Goal: Information Seeking & Learning: Understand process/instructions

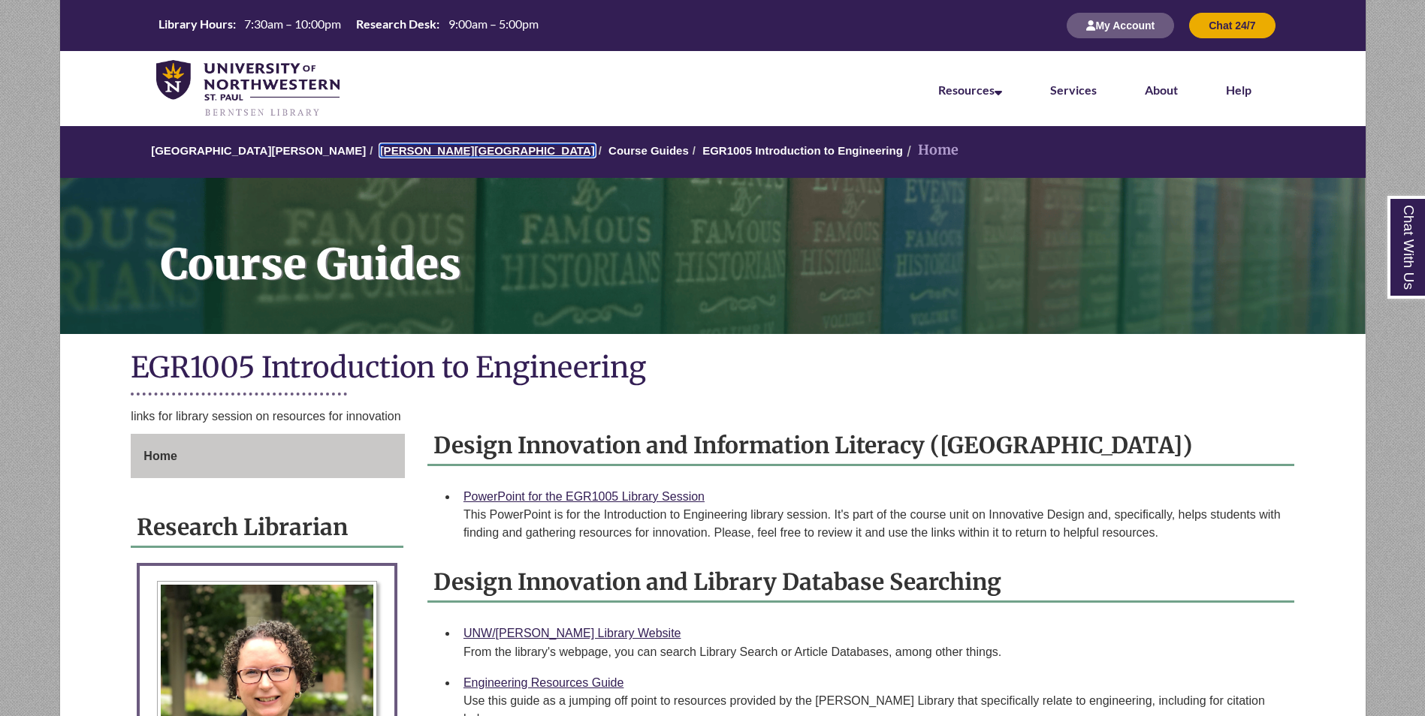
click at [421, 147] on link "[PERSON_NAME][GEOGRAPHIC_DATA]" at bounding box center [487, 150] width 215 height 13
click at [400, 152] on link "[PERSON_NAME][GEOGRAPHIC_DATA]" at bounding box center [487, 150] width 215 height 13
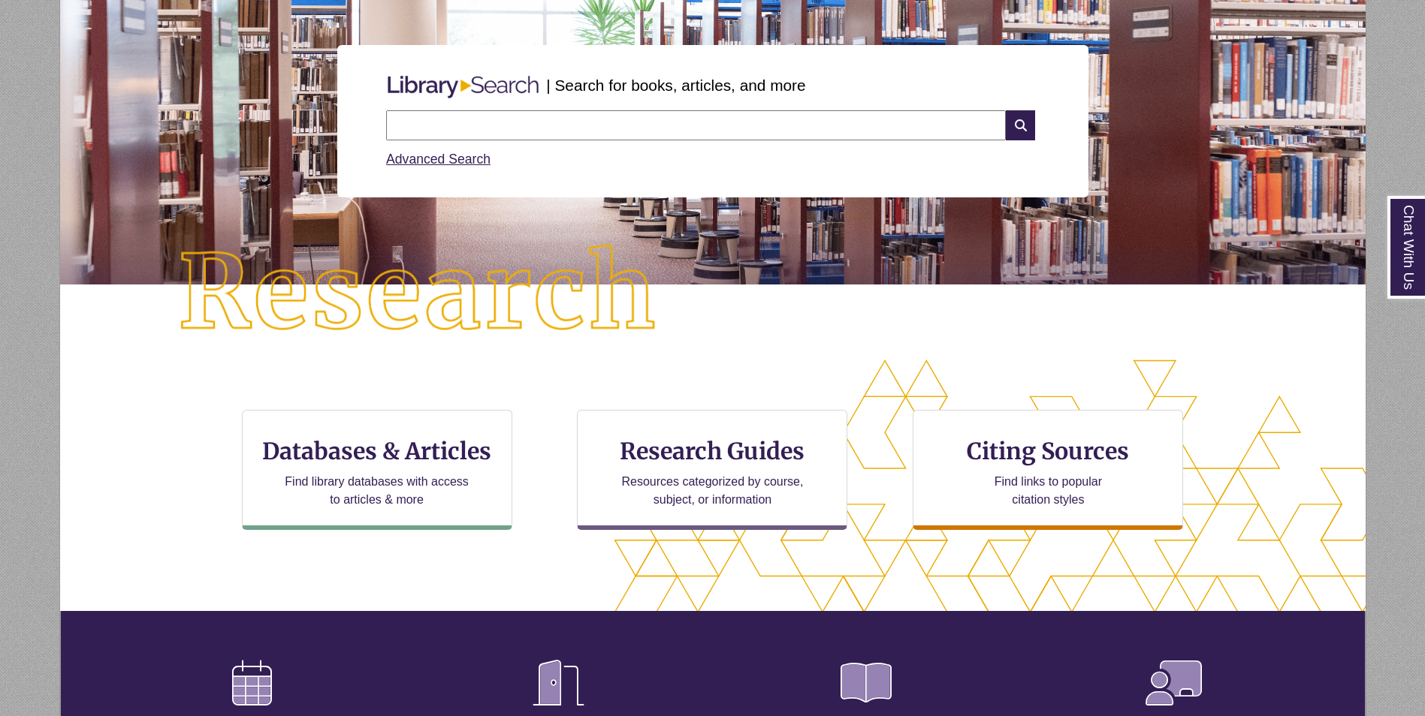
click at [469, 125] on input "text" at bounding box center [696, 125] width 620 height 30
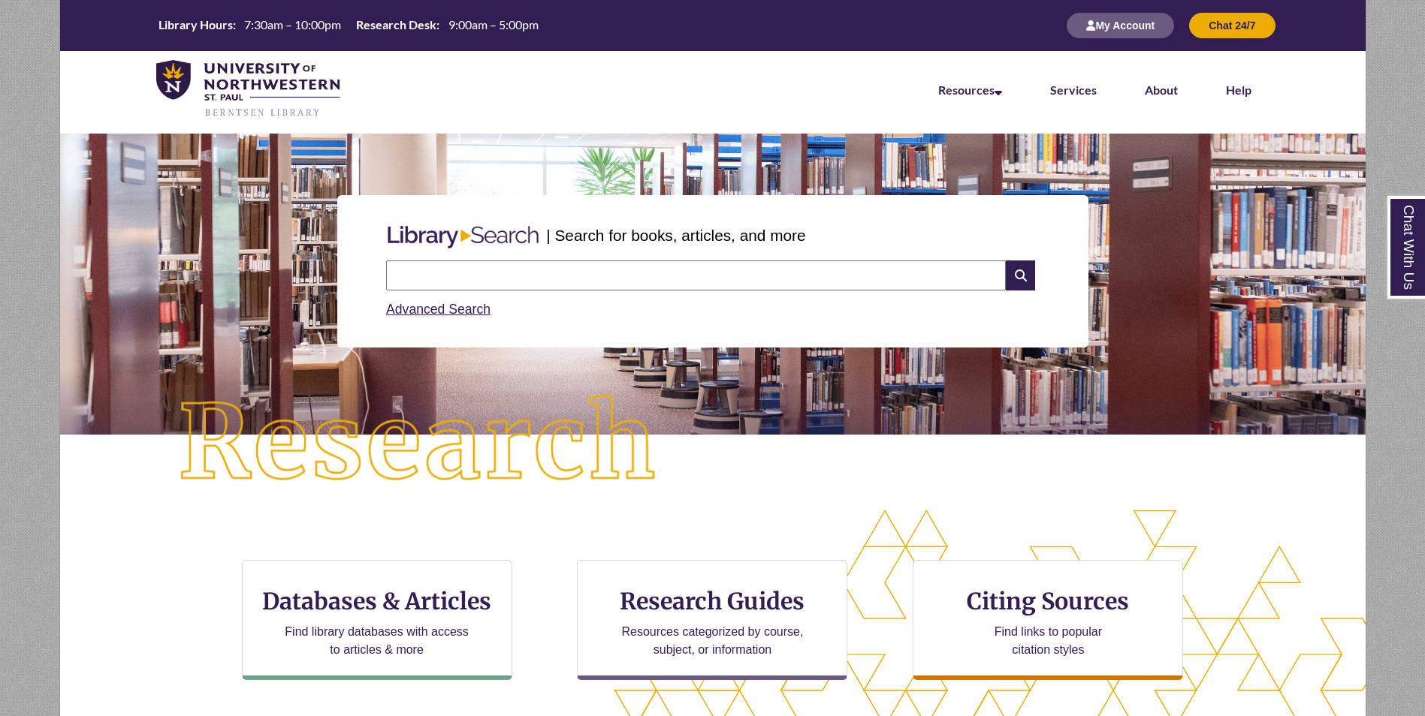
scroll to position [75, 0]
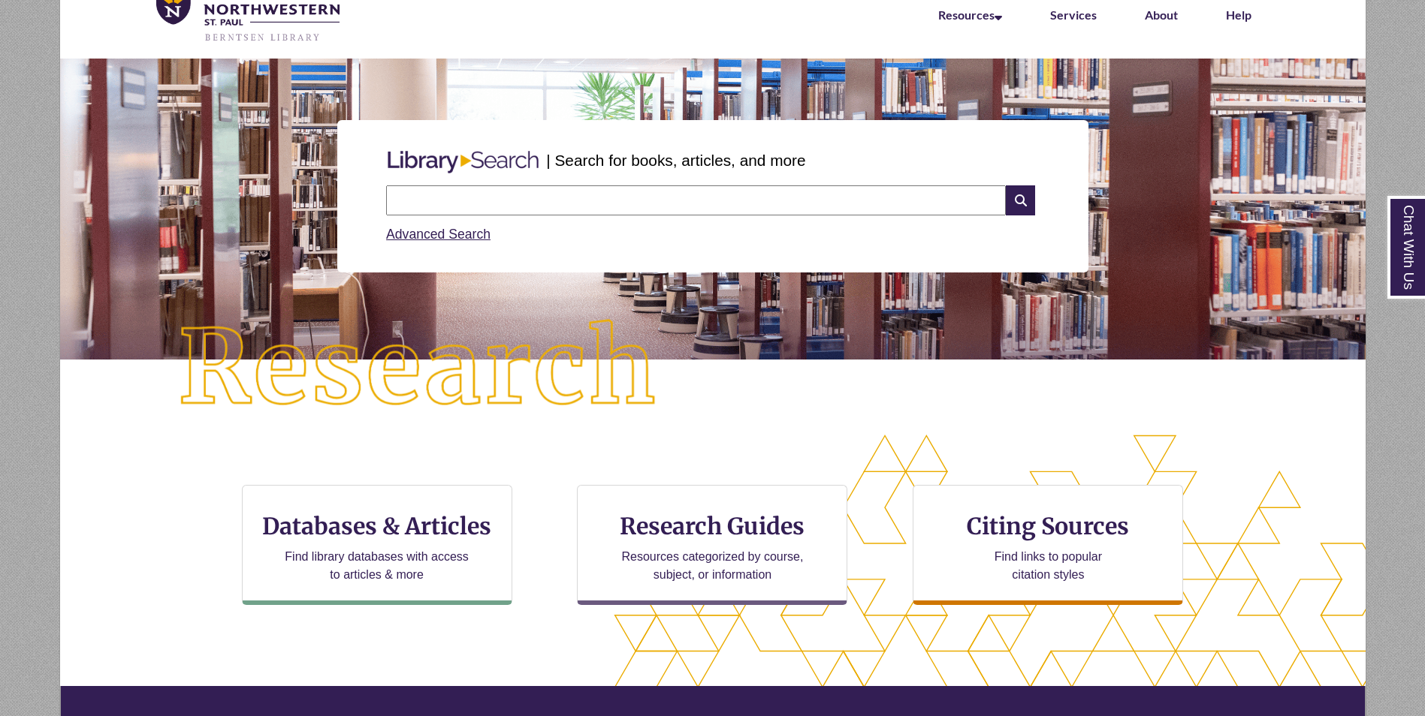
click at [501, 205] on input "text" at bounding box center [696, 200] width 620 height 30
click at [327, 277] on img at bounding box center [418, 369] width 587 height 204
click at [409, 200] on input "text" at bounding box center [696, 200] width 620 height 30
click at [470, 202] on input "**********" at bounding box center [696, 200] width 620 height 30
click at [578, 199] on input "**********" at bounding box center [696, 200] width 620 height 30
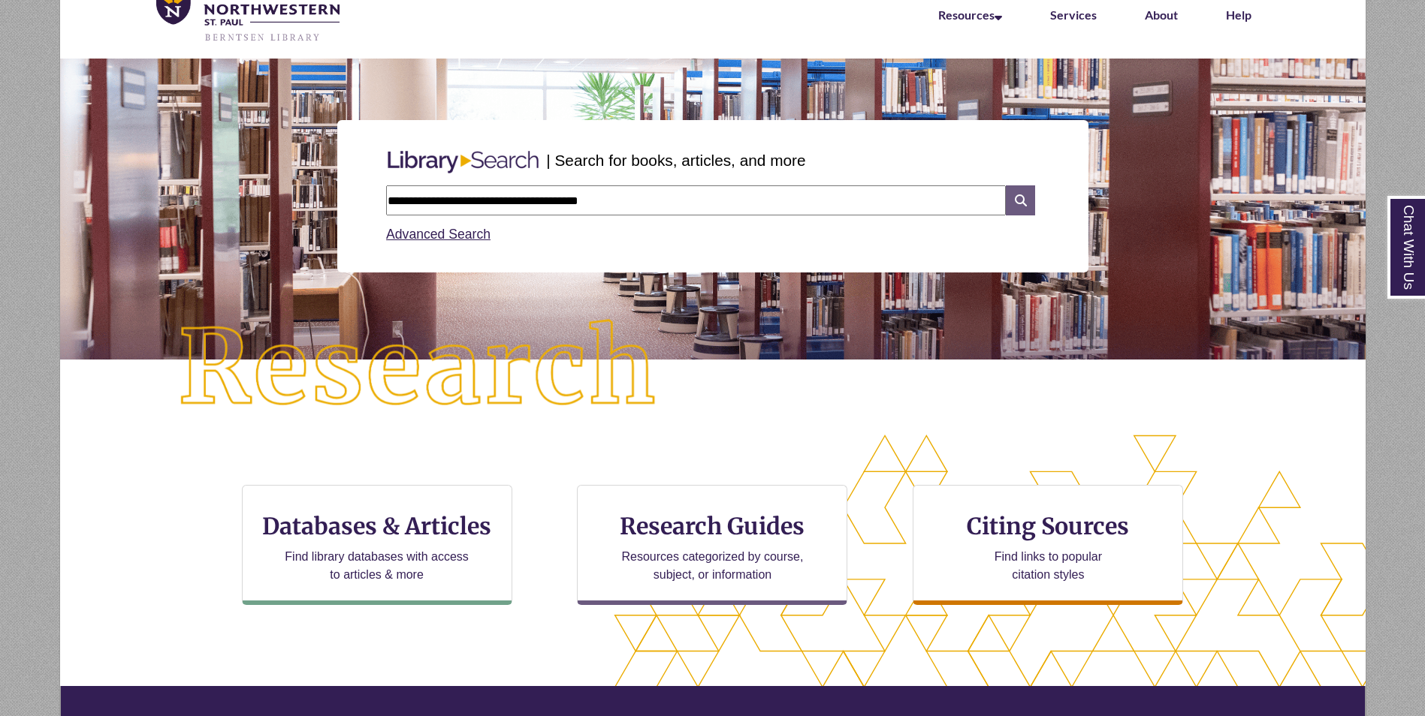
type input "**********"
click at [1021, 203] on icon at bounding box center [1020, 200] width 29 height 30
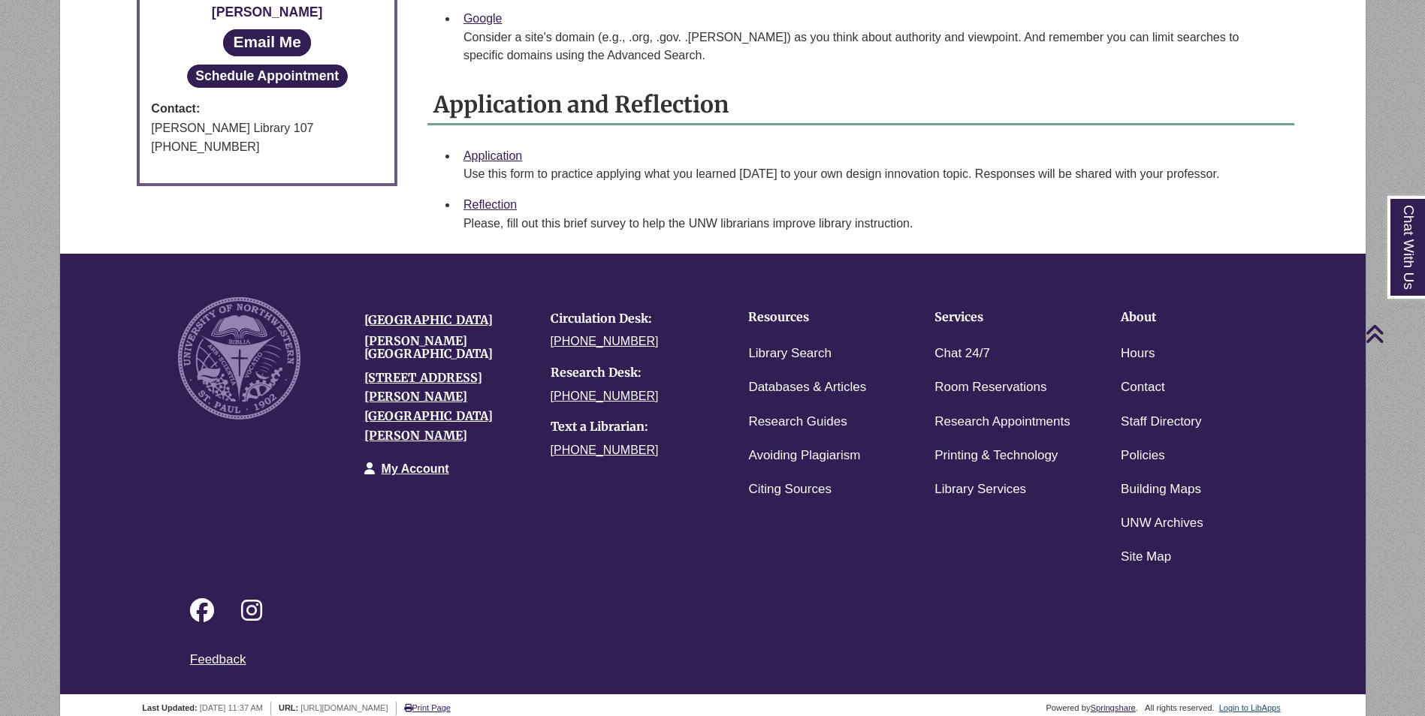
scroll to position [839, 0]
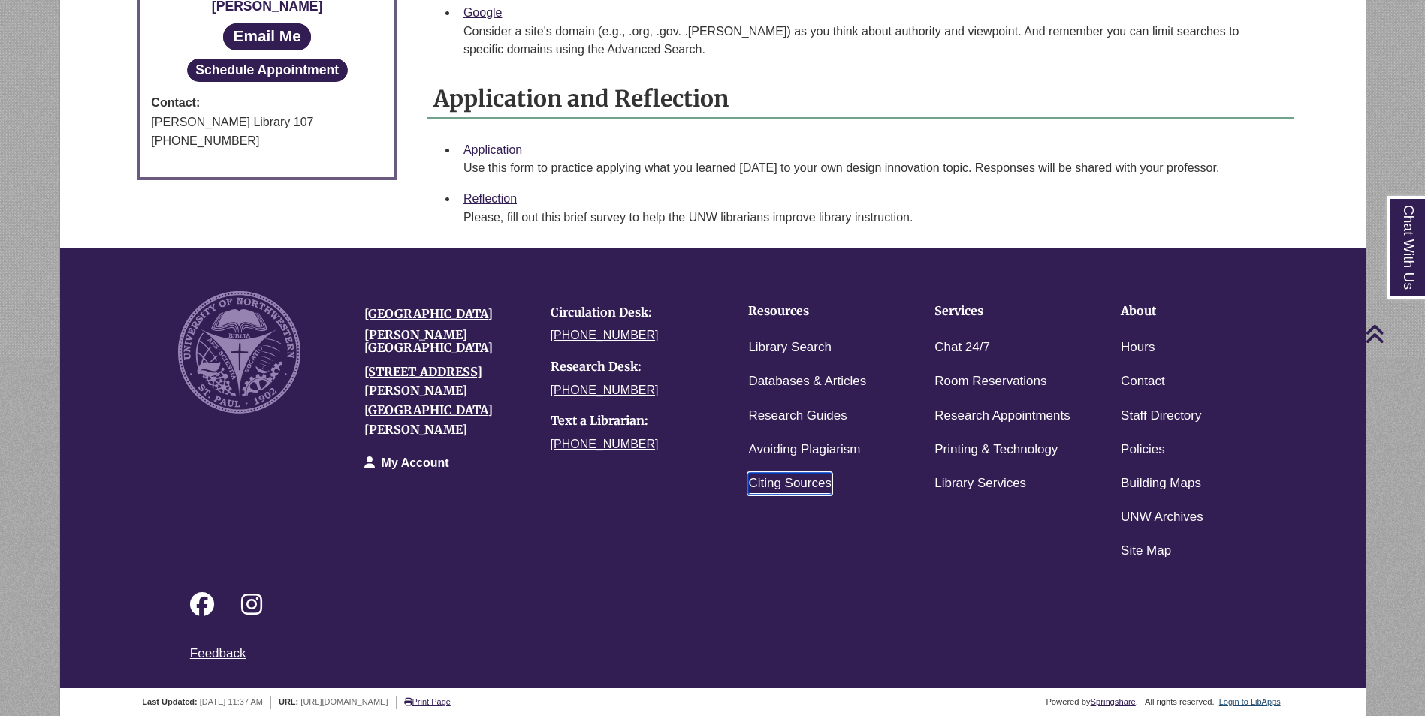
click at [799, 473] on link "Citing Sources" at bounding box center [789, 484] width 83 height 22
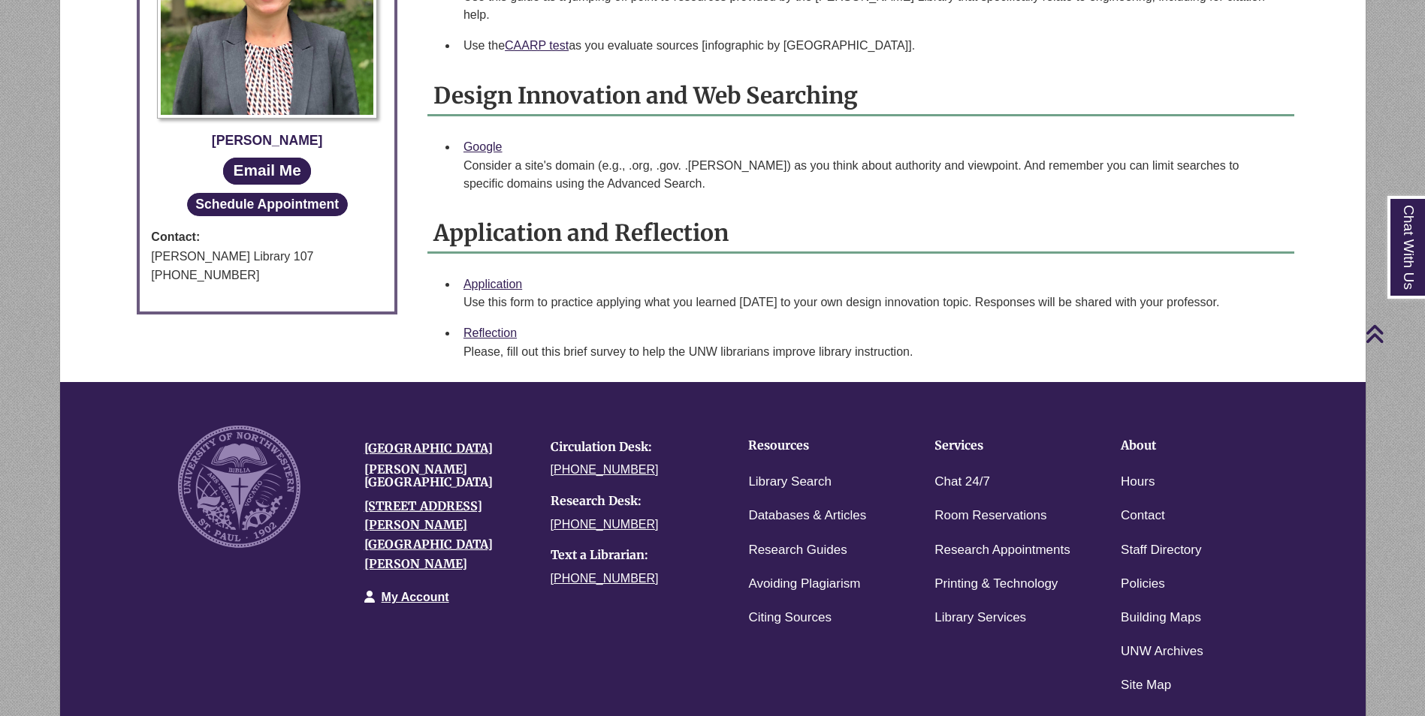
scroll to position [689, 0]
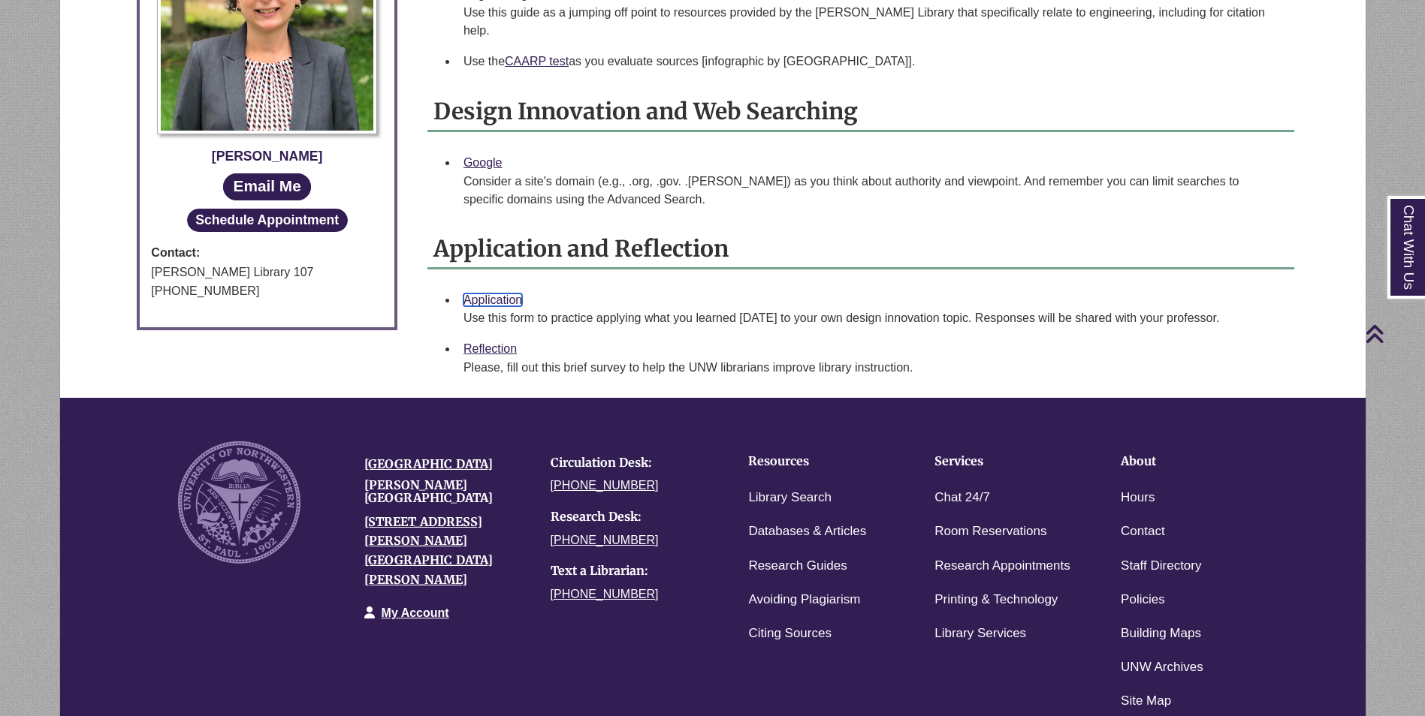
click at [484, 294] on link "Application" at bounding box center [492, 300] width 59 height 13
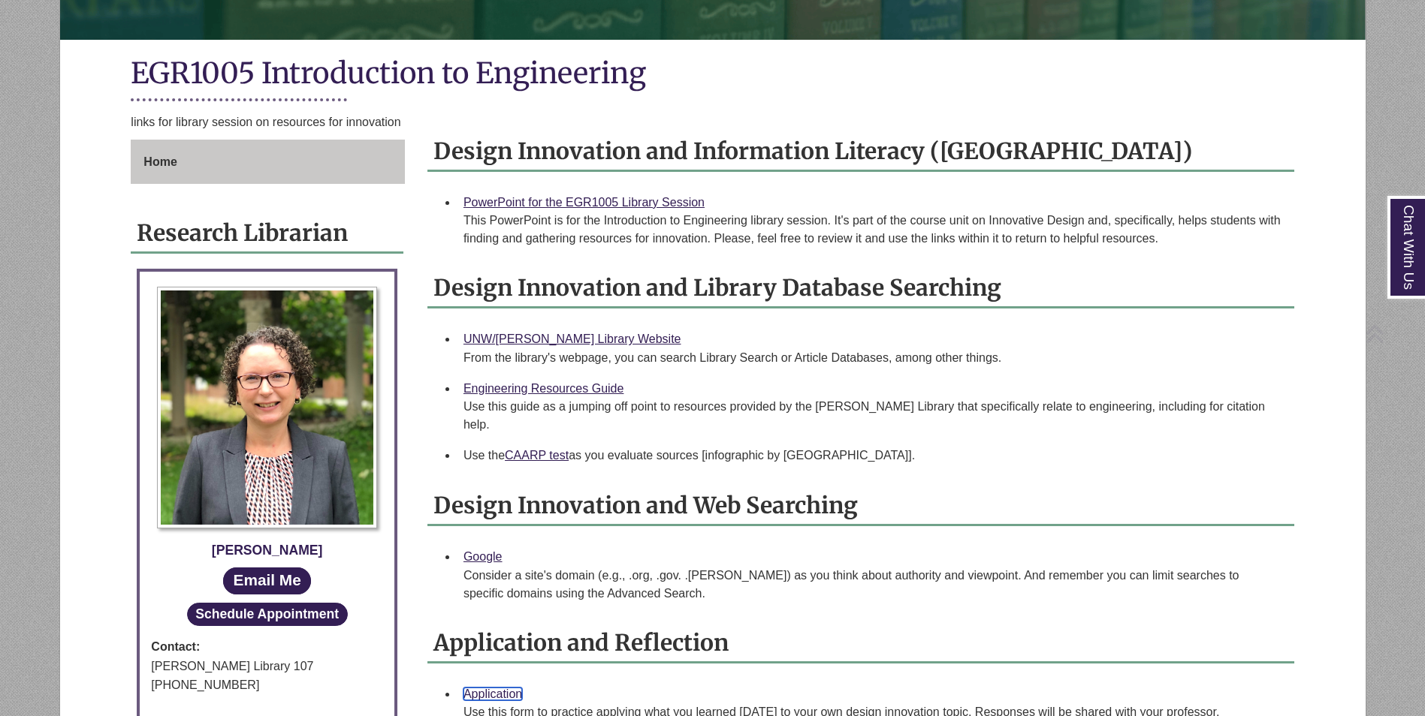
scroll to position [300, 0]
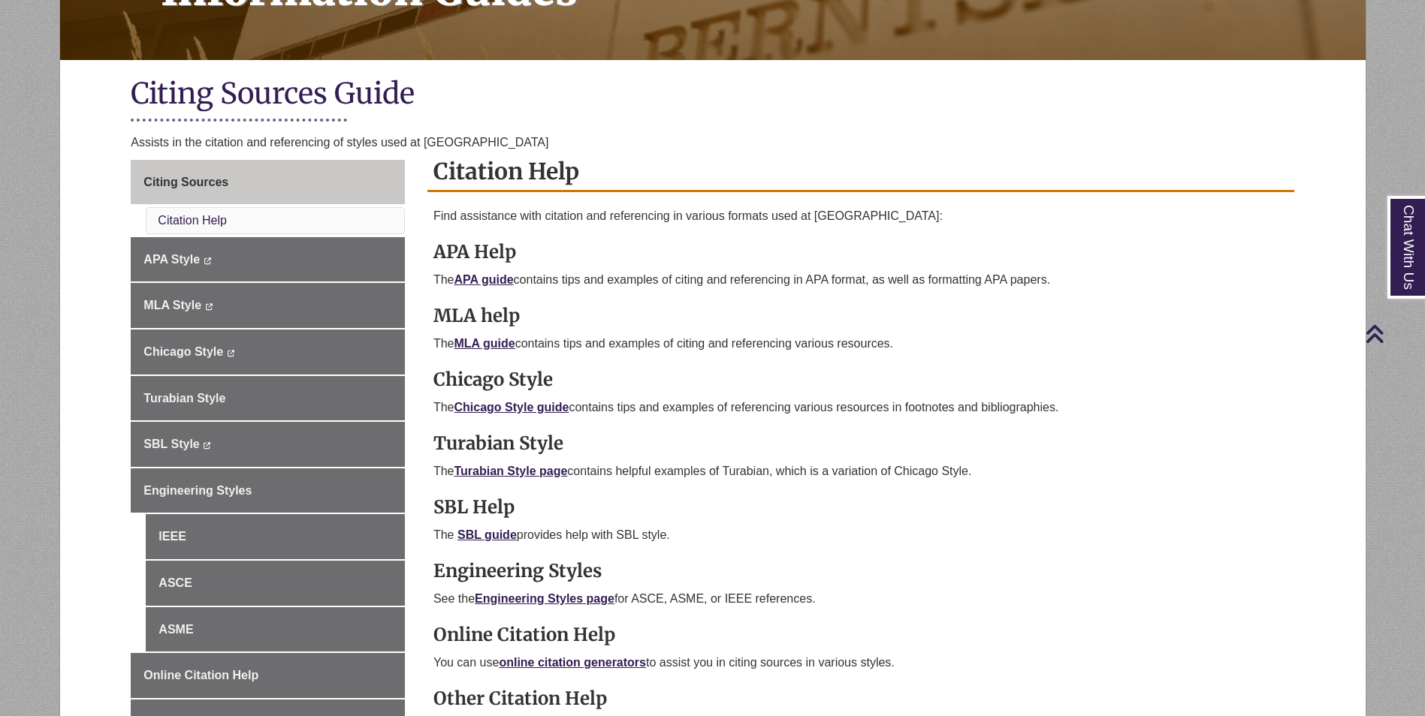
scroll to position [451, 0]
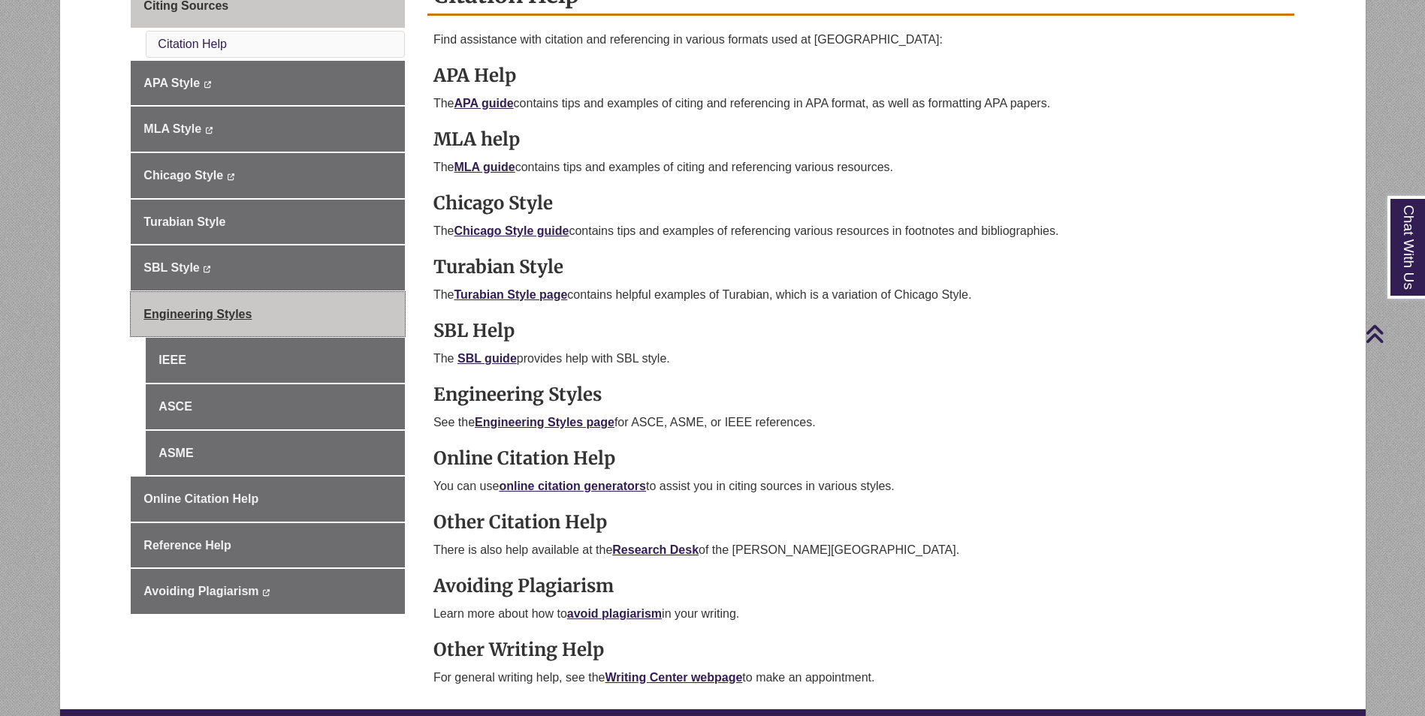
click at [294, 312] on link "Engineering Styles" at bounding box center [268, 314] width 274 height 45
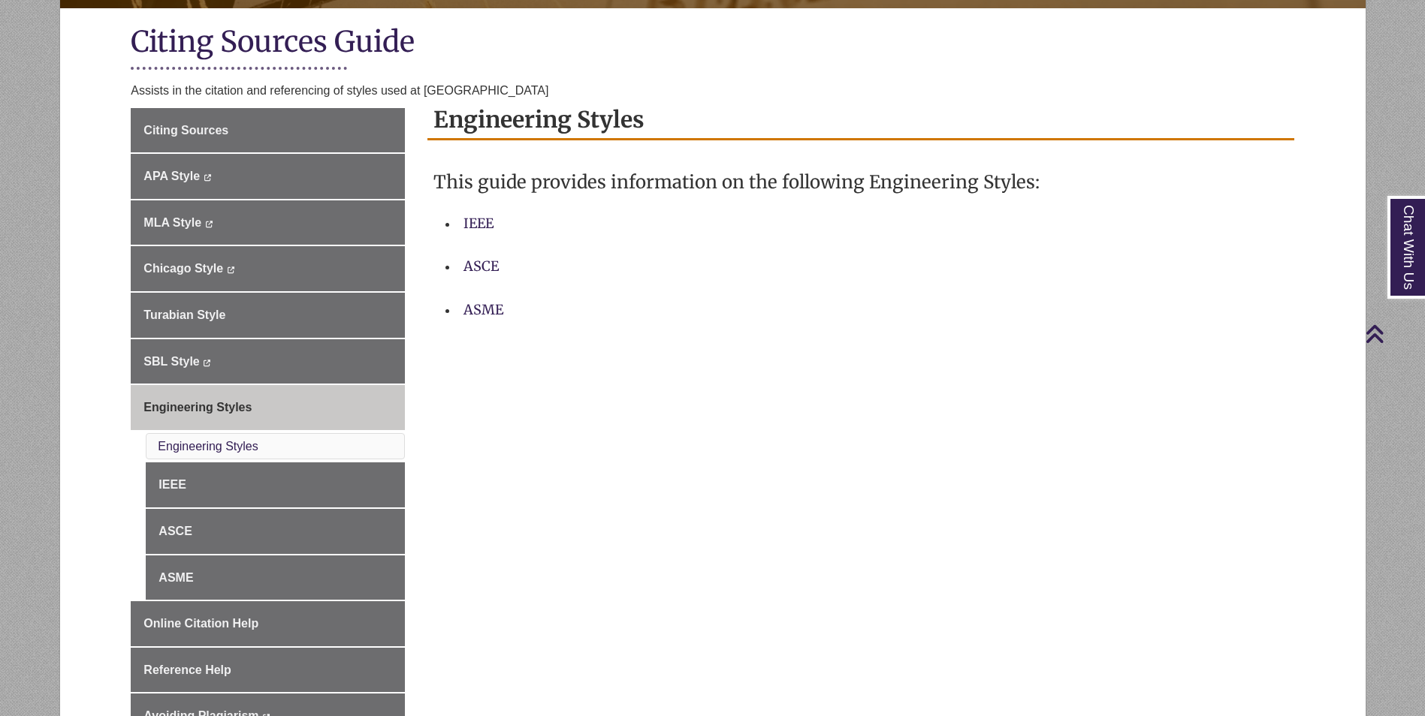
scroll to position [300, 0]
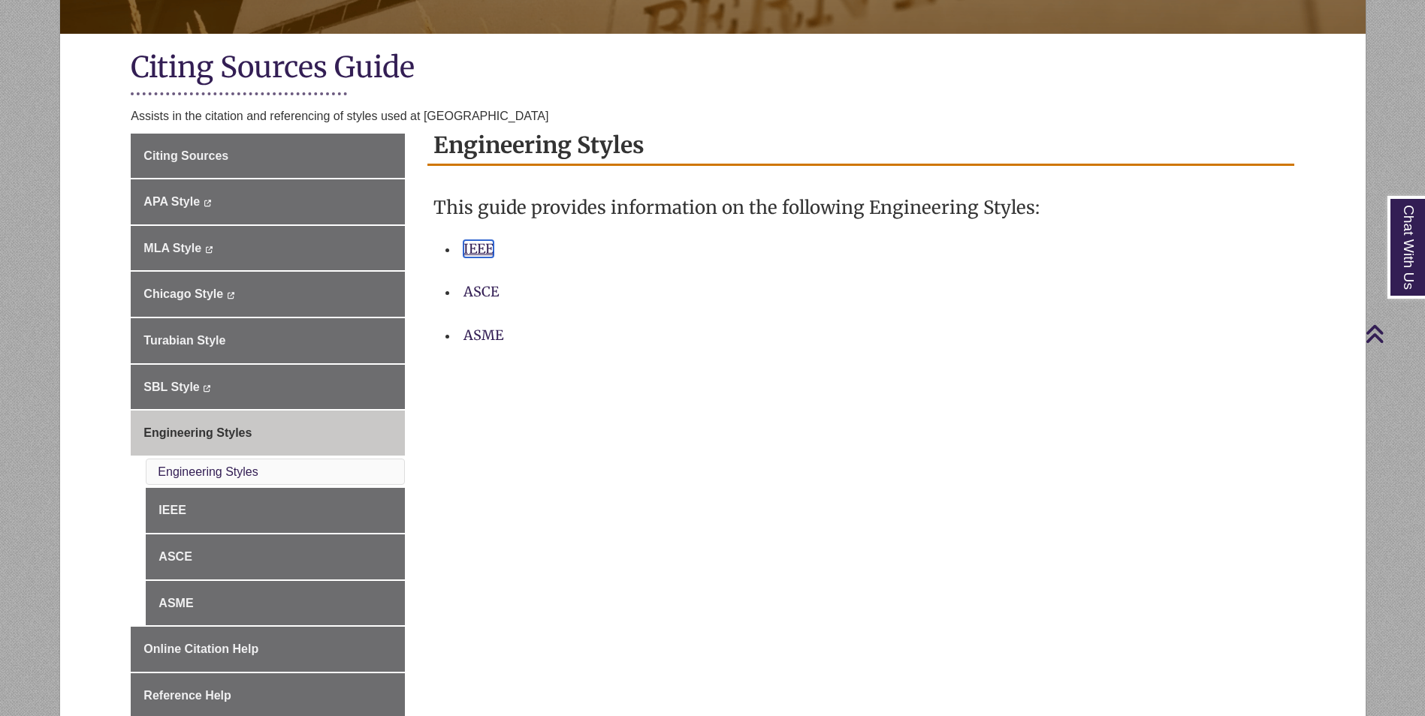
click at [474, 246] on link "IEEE" at bounding box center [478, 248] width 30 height 17
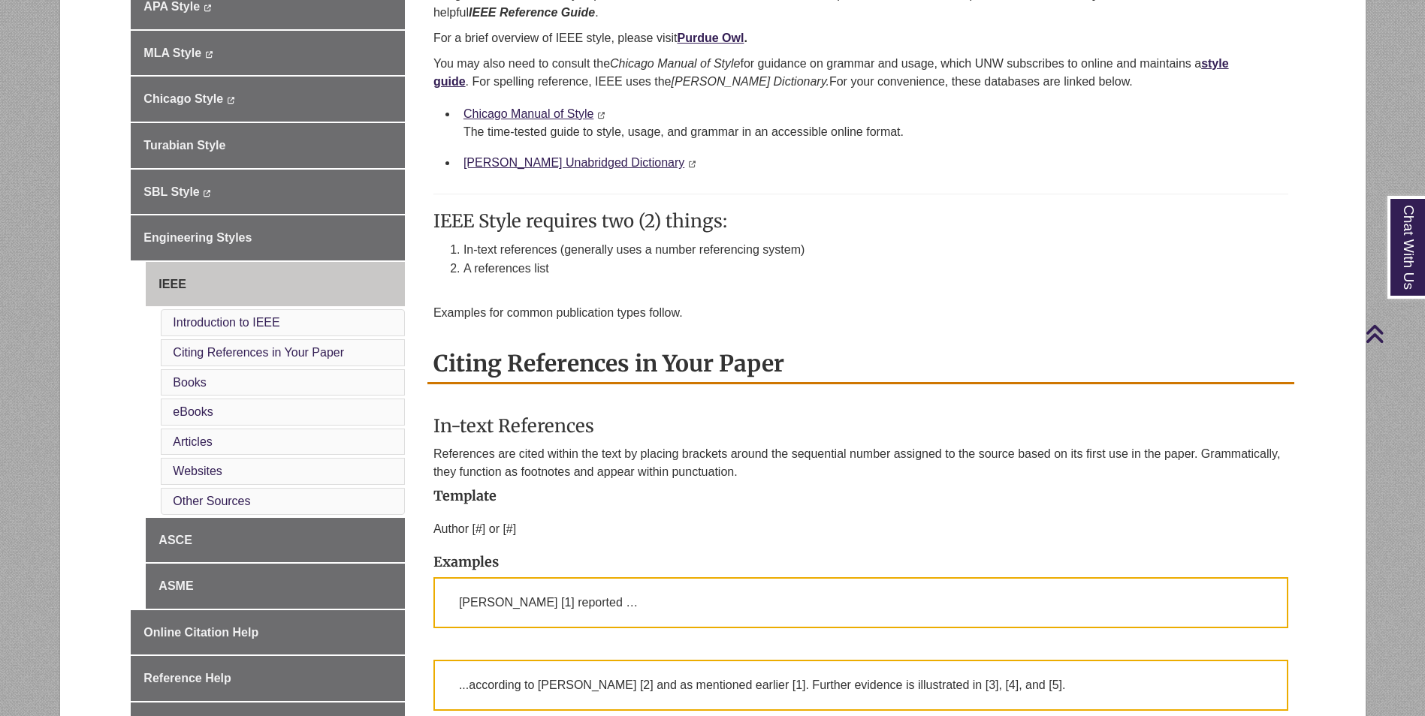
scroll to position [469, 0]
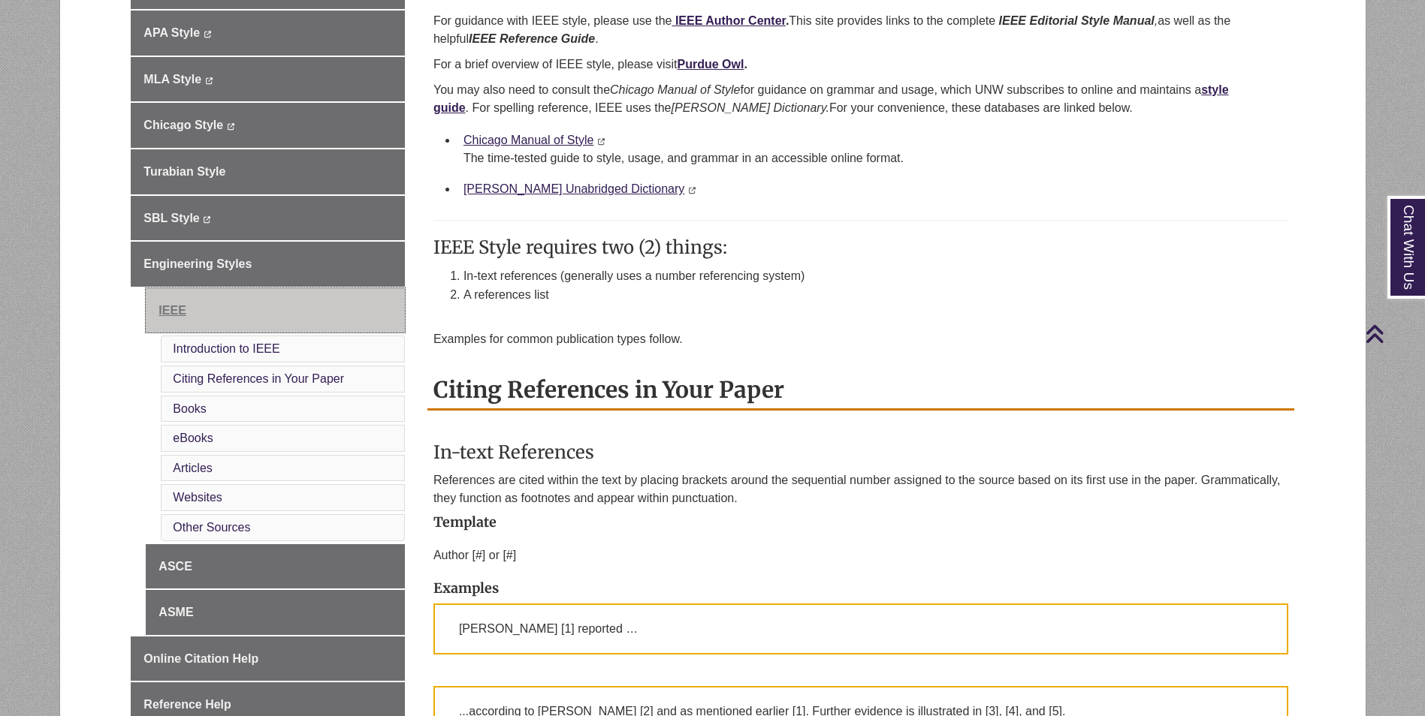
click at [292, 319] on link "IEEE" at bounding box center [275, 310] width 259 height 45
